Goal: Task Accomplishment & Management: Manage account settings

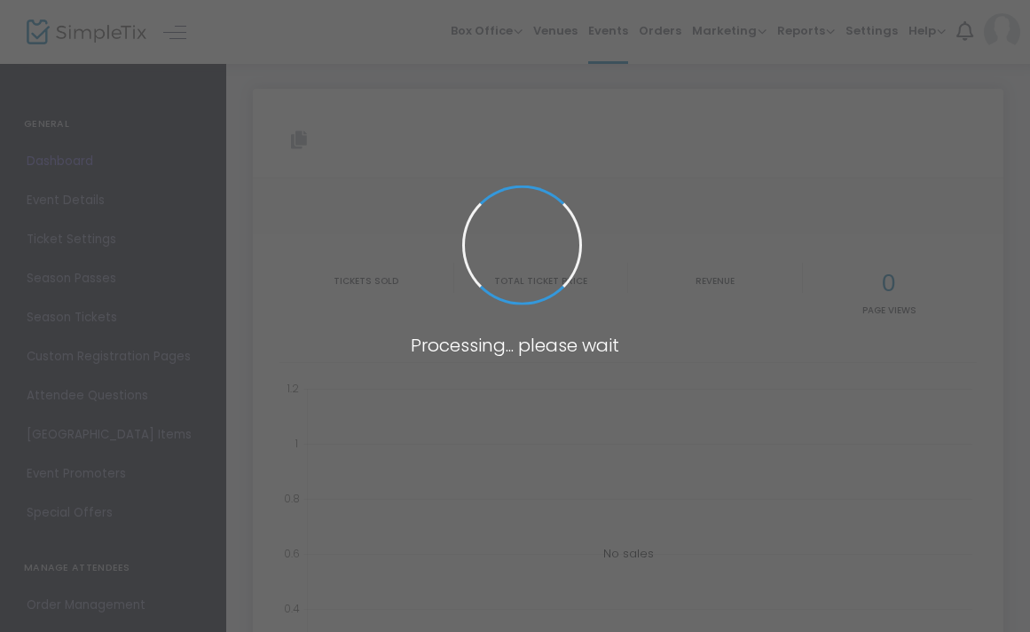
type input "[URL][DOMAIN_NAME]"
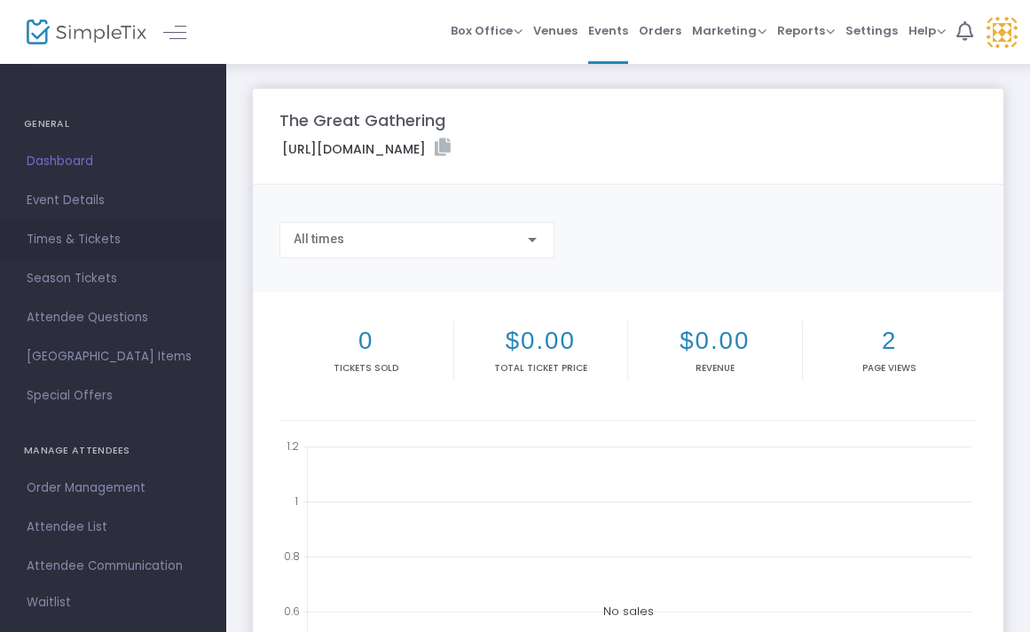
click at [76, 243] on span "Times & Tickets" at bounding box center [113, 239] width 173 height 23
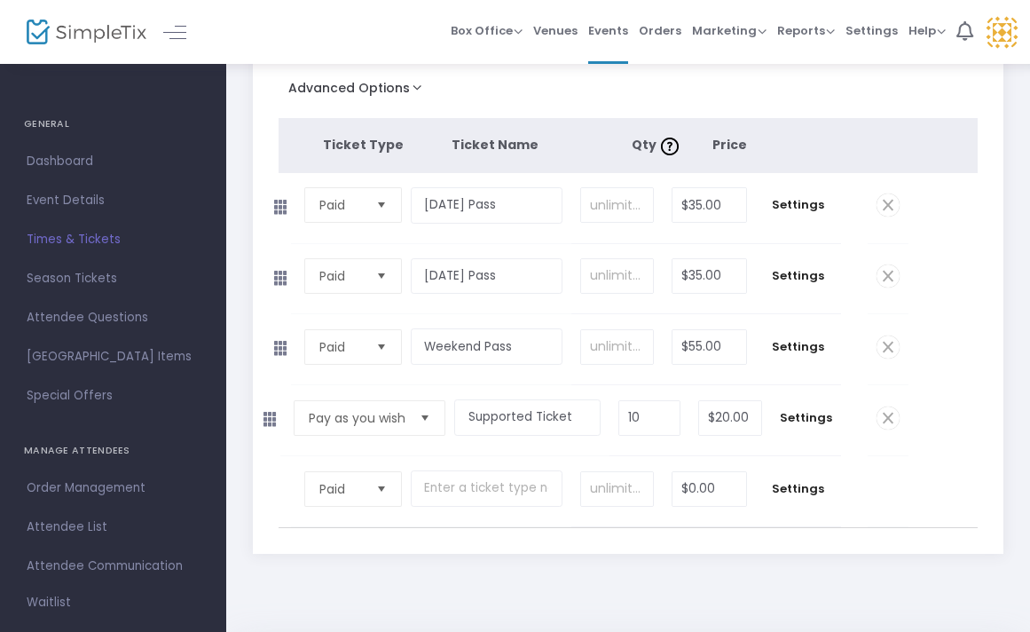
scroll to position [239, 0]
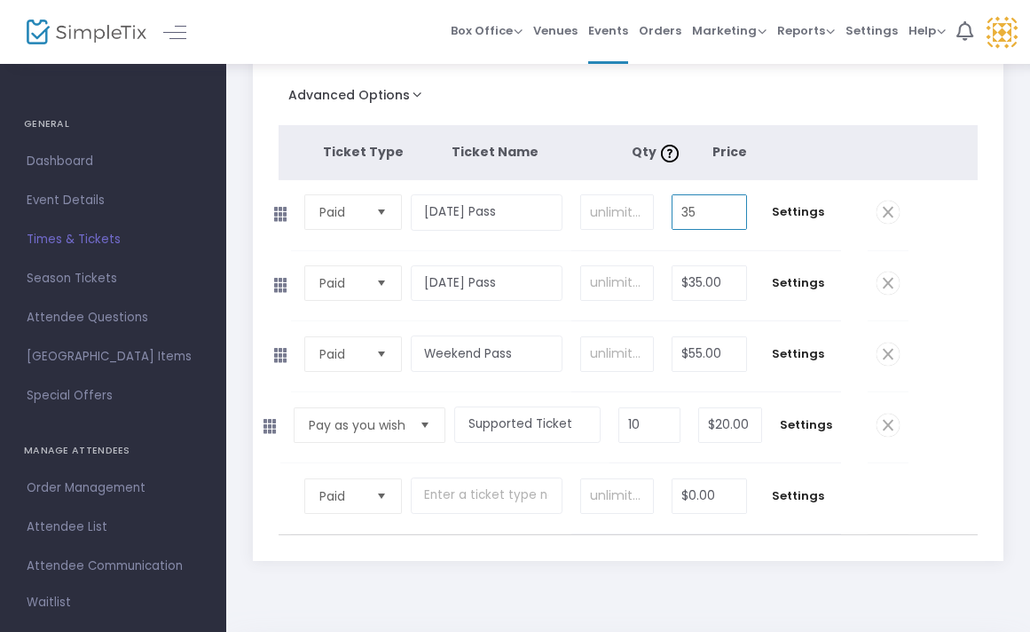
click at [701, 214] on input "35" at bounding box center [710, 212] width 74 height 34
type input "$40.00"
click at [710, 286] on input "35" at bounding box center [710, 283] width 74 height 34
type input "$40.00"
click at [696, 356] on input "55" at bounding box center [710, 354] width 74 height 34
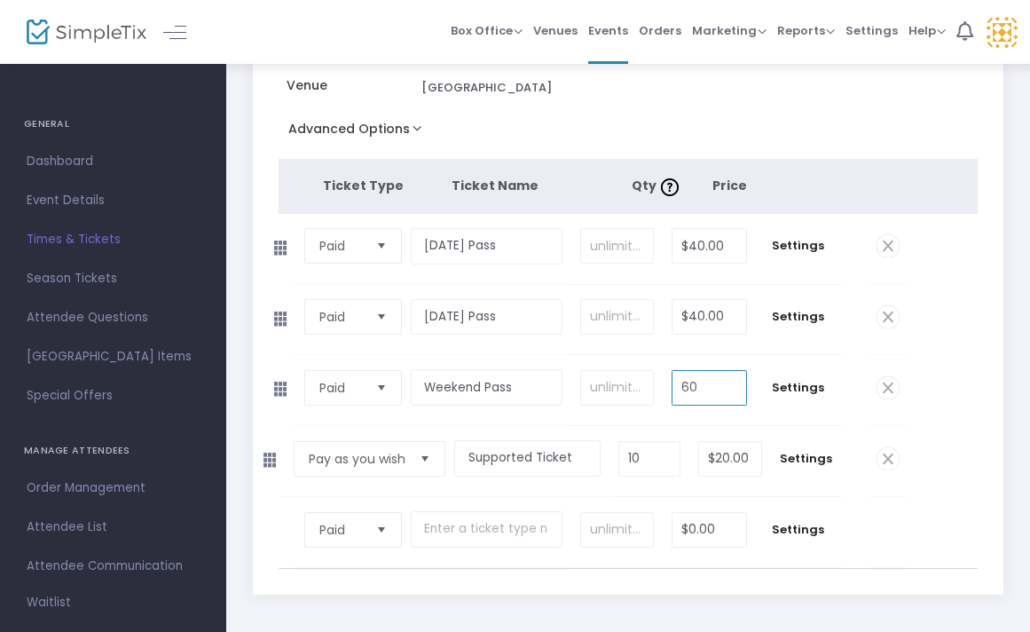
scroll to position [214, 0]
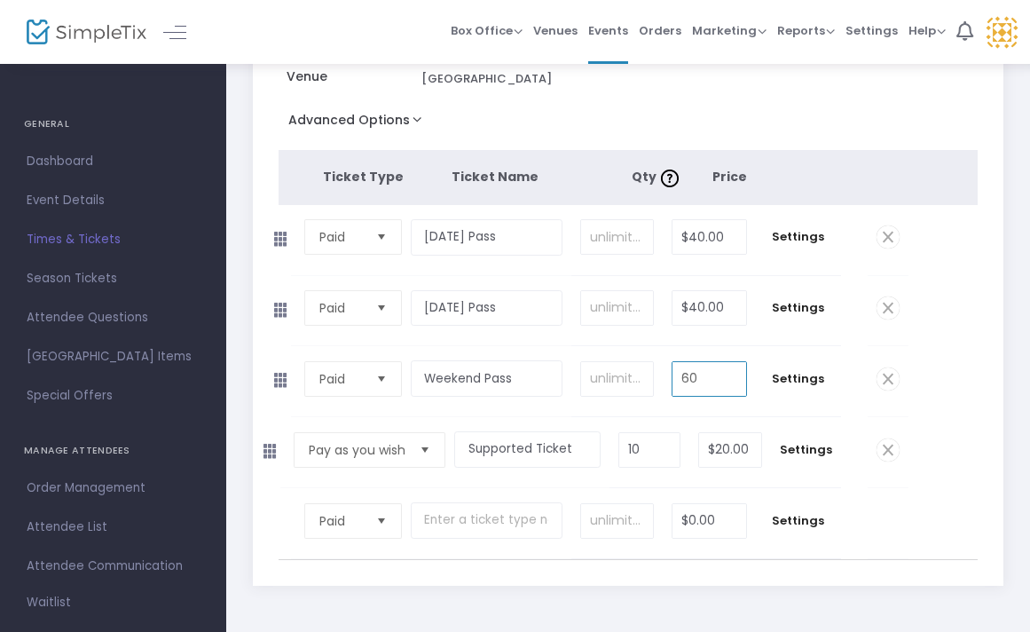
click at [429, 449] on span "Select" at bounding box center [424, 450] width 29 height 29
type input "$60.00"
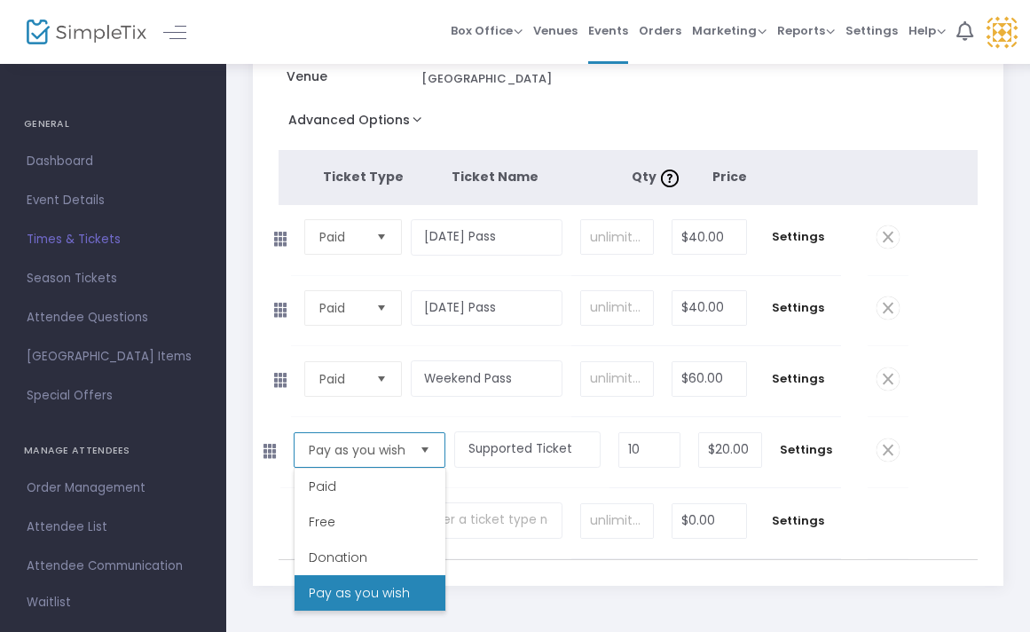
click at [429, 449] on span "Select" at bounding box center [424, 450] width 29 height 29
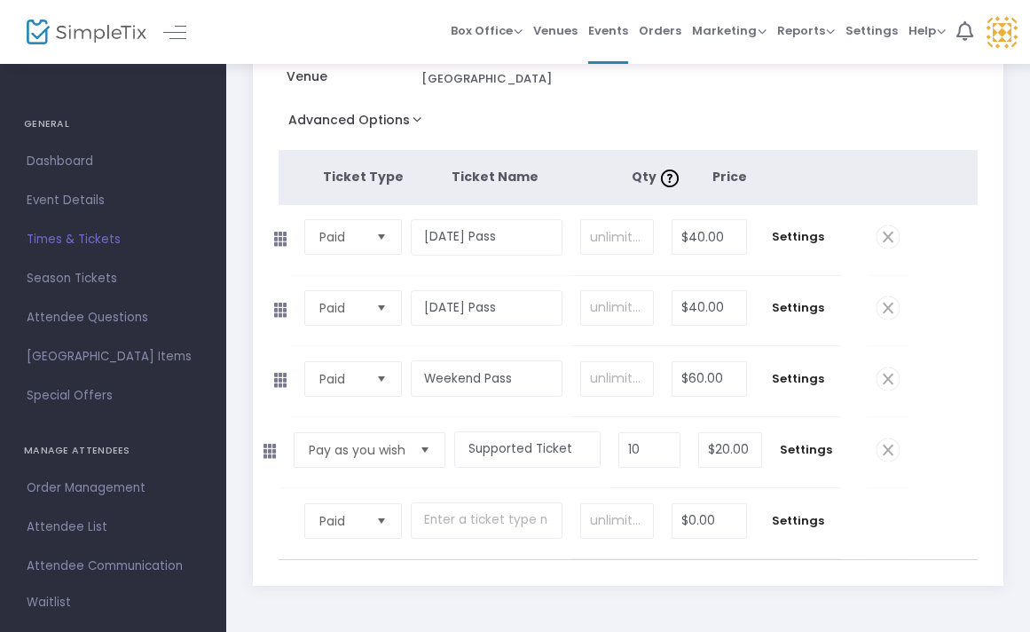
click at [610, 433] on td "Supported Ticket Required." at bounding box center [531, 452] width 155 height 70
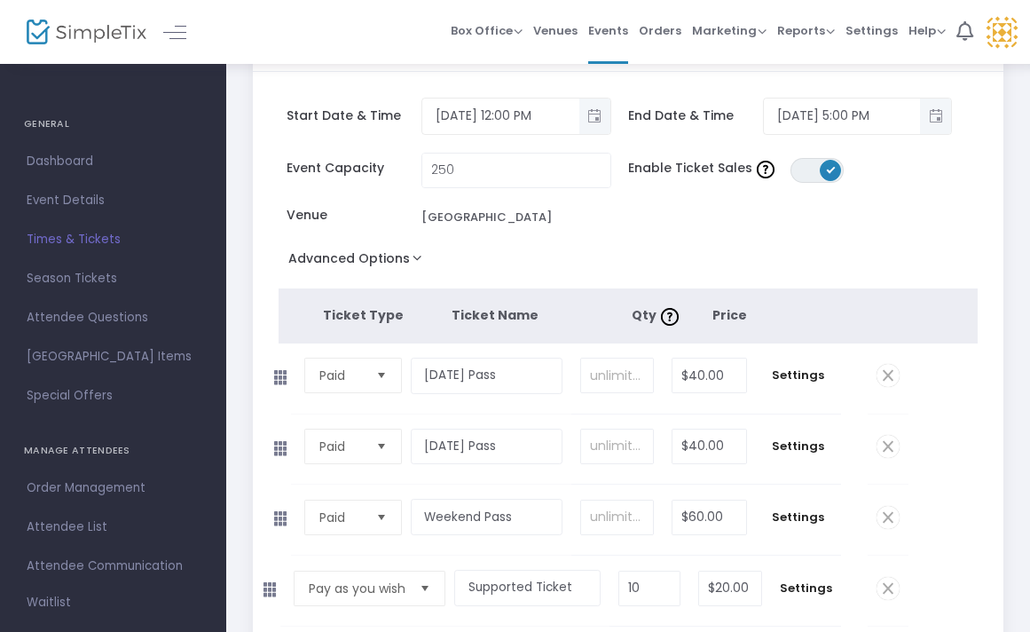
scroll to position [0, 0]
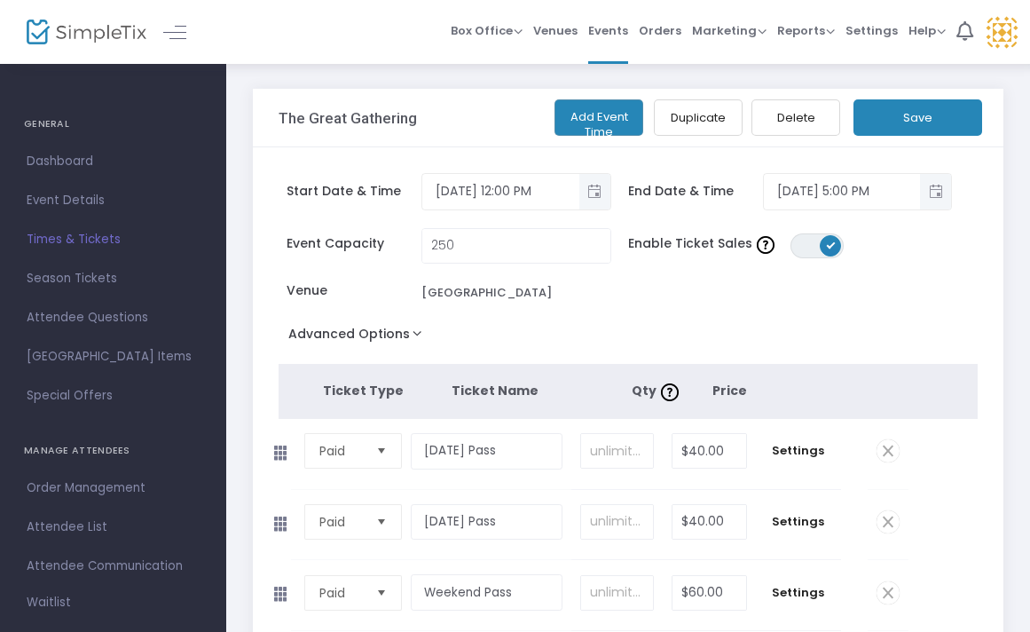
click at [907, 120] on button "Save" at bounding box center [917, 117] width 129 height 36
click at [58, 158] on span "Dashboard" at bounding box center [113, 161] width 173 height 23
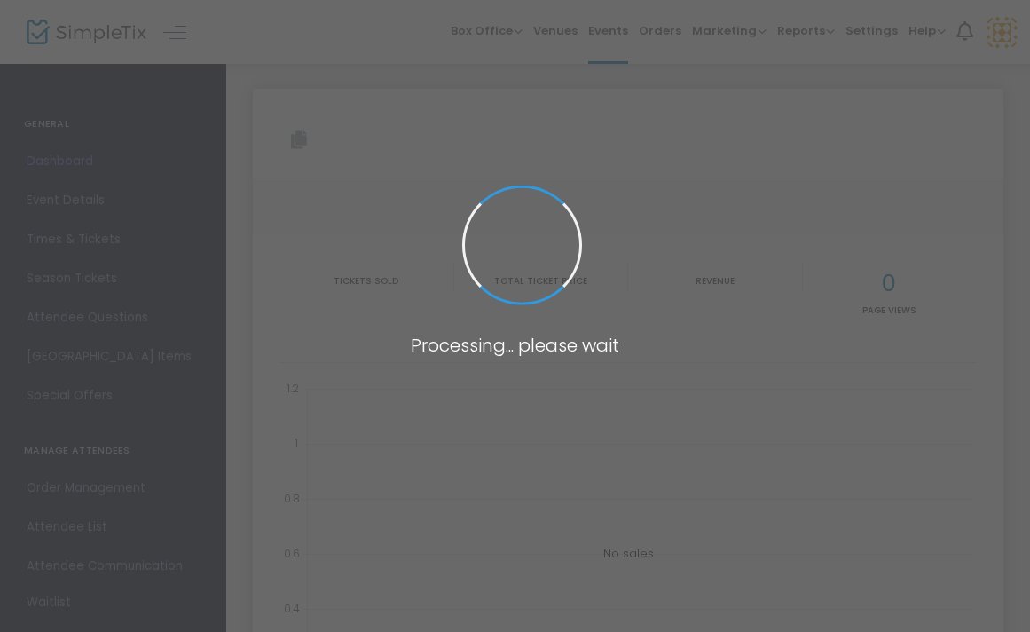
type input "[URL][DOMAIN_NAME]"
